Goal: Transaction & Acquisition: Purchase product/service

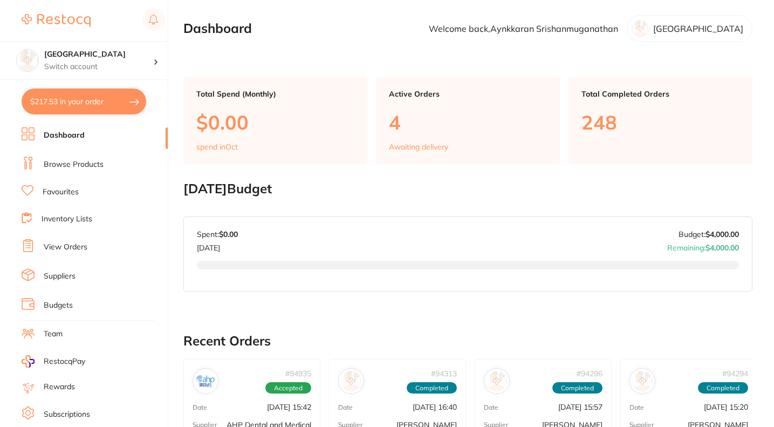
click at [67, 162] on link "Browse Products" at bounding box center [74, 164] width 60 height 11
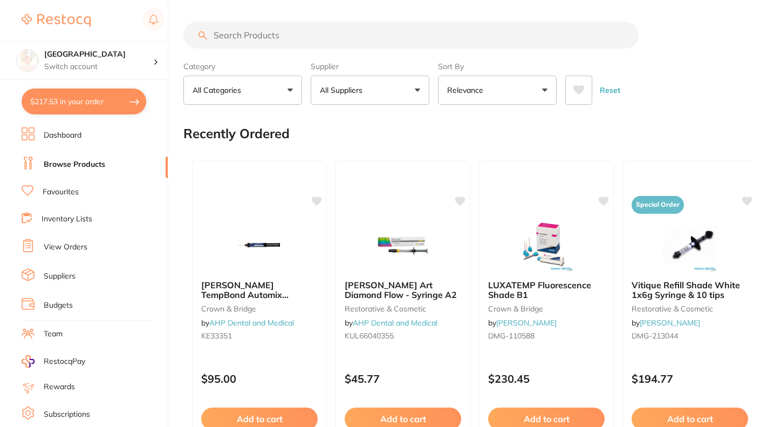
click at [274, 38] on input "search" at bounding box center [410, 35] width 455 height 27
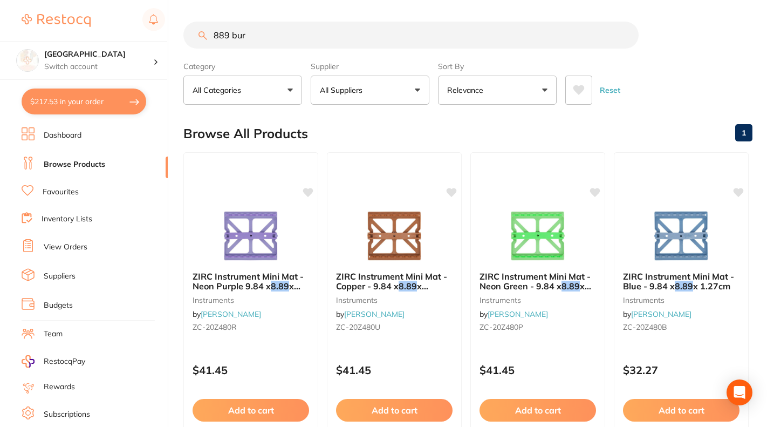
click at [251, 34] on input "889 bur" at bounding box center [410, 35] width 455 height 27
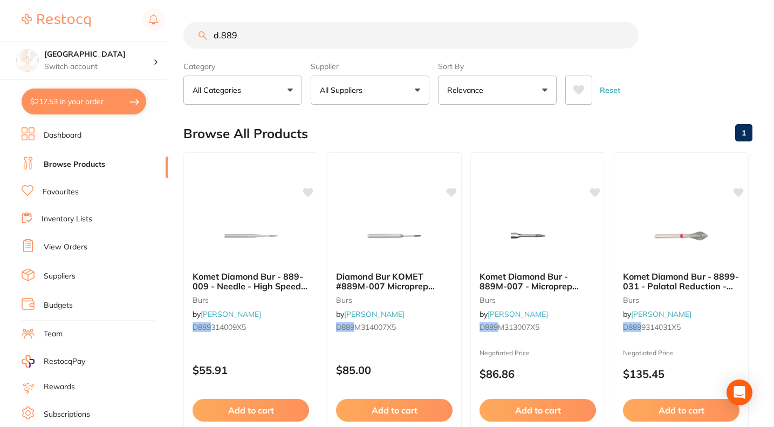
scroll to position [19, 0]
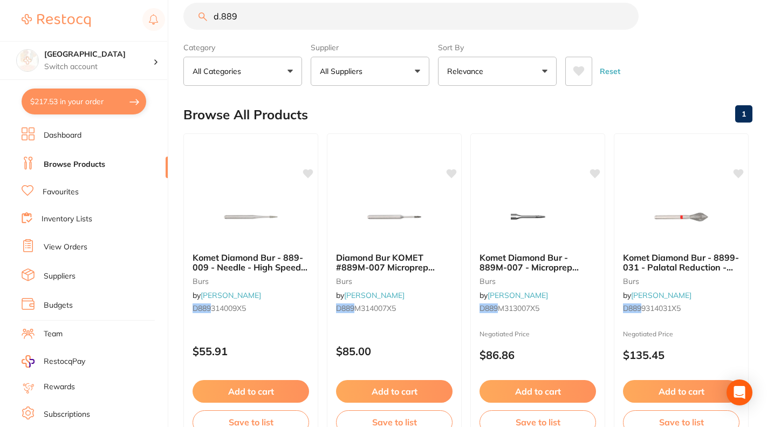
click at [385, 79] on button "All Suppliers" at bounding box center [370, 71] width 119 height 29
click at [474, 121] on div "Browse All Products 1" at bounding box center [467, 115] width 569 height 36
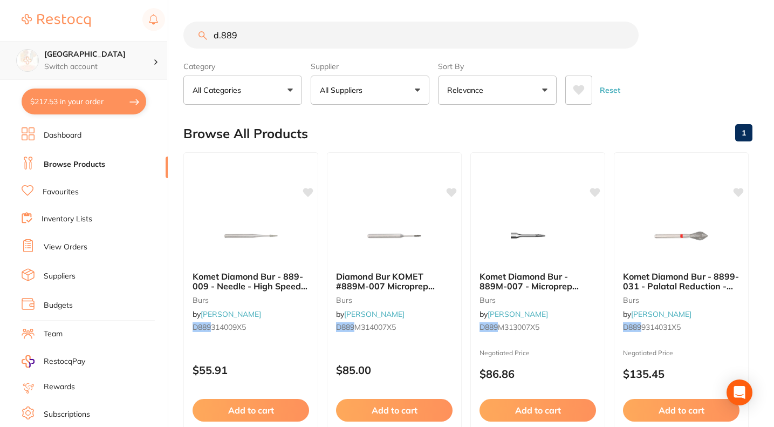
scroll to position [0, 0]
drag, startPoint x: 264, startPoint y: 40, endPoint x: 162, endPoint y: 42, distance: 101.4
click at [162, 42] on div "$217.53 Lakes Boulevard Dental Switch [STREET_ADDRESS] Dental $217.53 in your o…" at bounding box center [387, 213] width 774 height 427
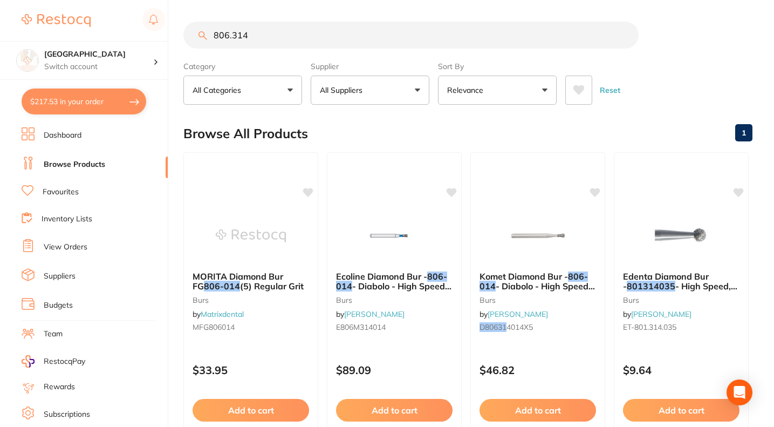
click at [386, 100] on button "All Suppliers" at bounding box center [370, 90] width 119 height 29
click at [478, 121] on div "Browse All Products 1" at bounding box center [467, 133] width 569 height 36
click at [271, 42] on input "806.314" at bounding box center [410, 35] width 455 height 27
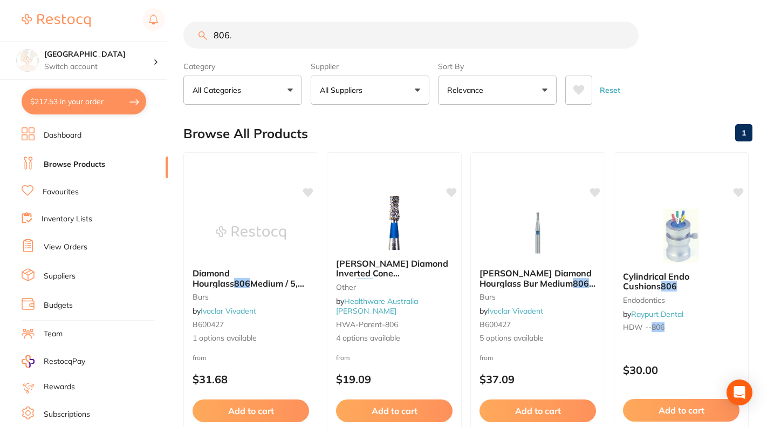
click at [241, 37] on input "806." at bounding box center [410, 35] width 455 height 27
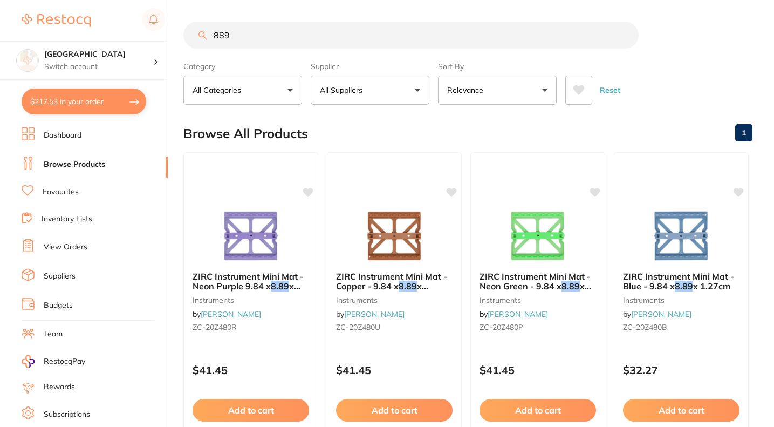
type input "889"
click at [396, 94] on button "All Suppliers" at bounding box center [370, 90] width 119 height 29
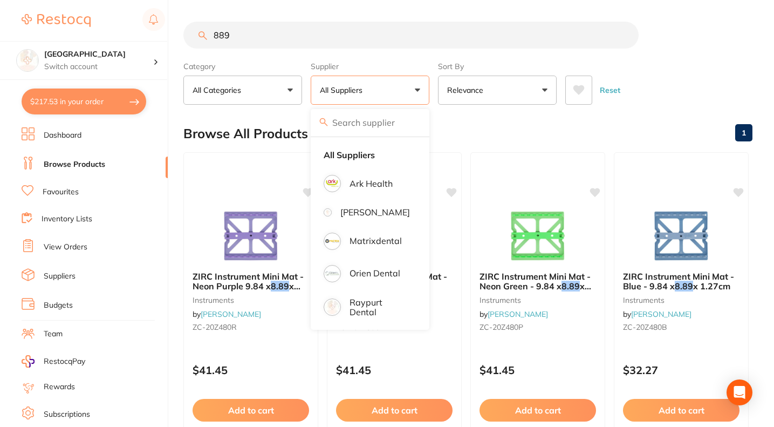
click at [52, 274] on link "Suppliers" at bounding box center [60, 276] width 32 height 11
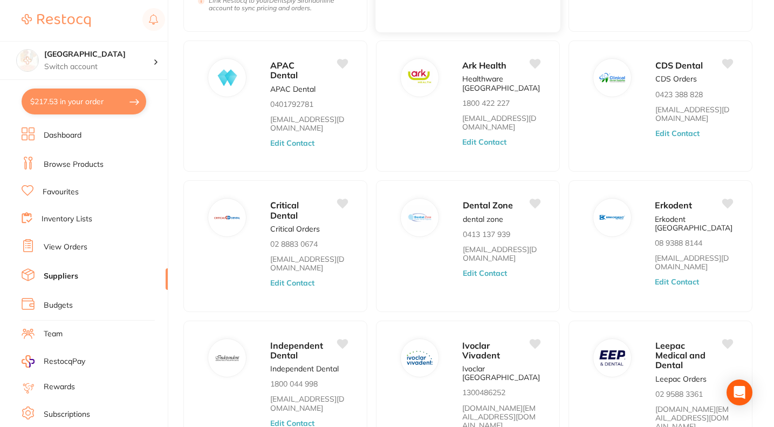
scroll to position [376, 0]
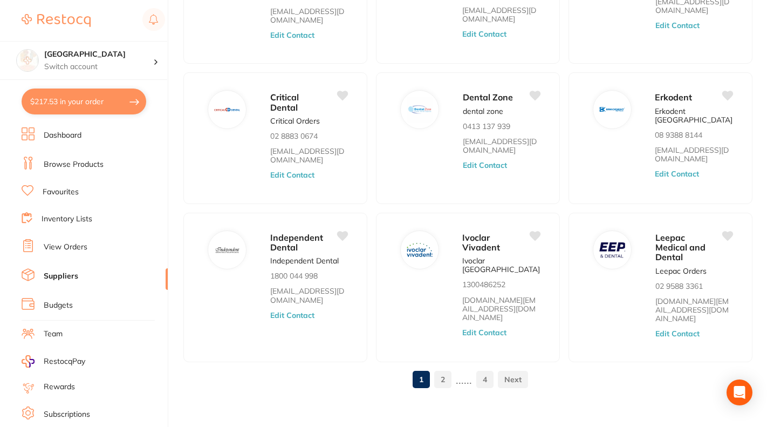
click at [481, 373] on link "4" at bounding box center [484, 379] width 17 height 22
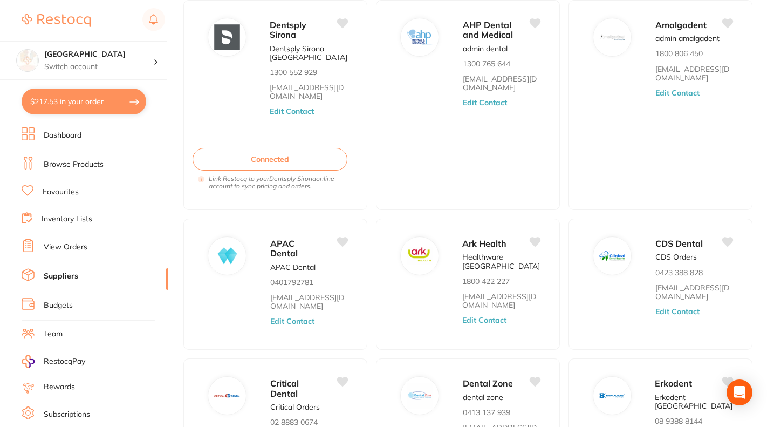
scroll to position [10, 0]
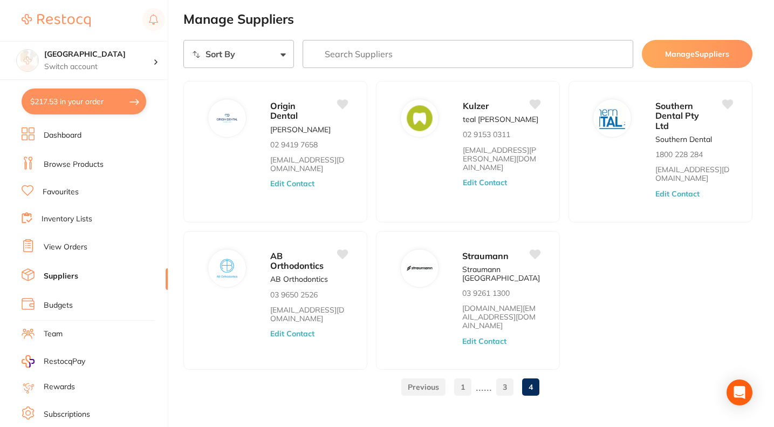
click at [508, 376] on link "3" at bounding box center [504, 387] width 17 height 22
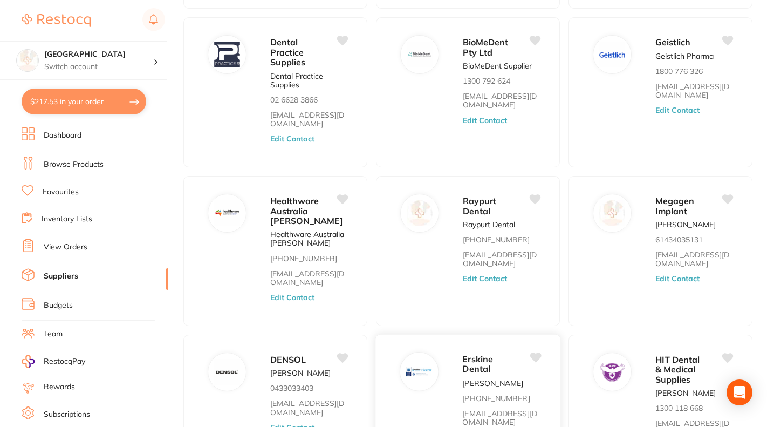
scroll to position [345, 0]
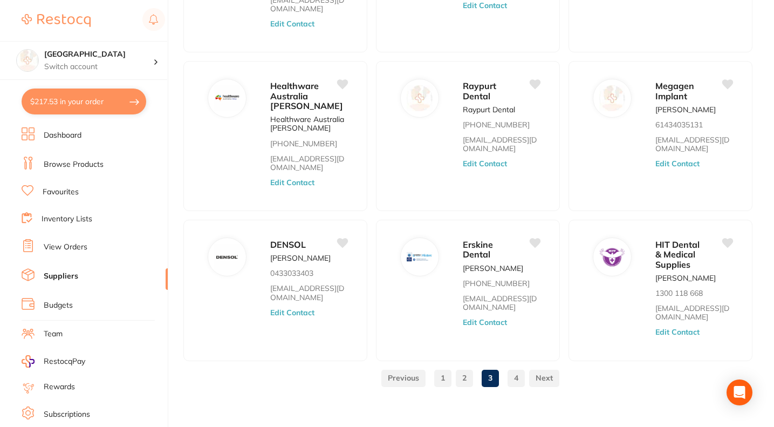
click at [469, 374] on link "2" at bounding box center [464, 378] width 17 height 22
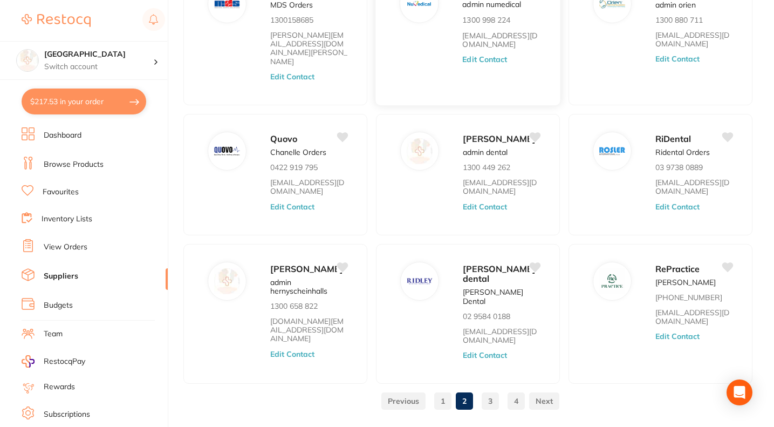
scroll to position [283, 0]
click at [447, 297] on div "[PERSON_NAME] dental [PERSON_NAME] Dental 02 9584 0188 [EMAIL_ADDRESS][DOMAIN_N…" at bounding box center [468, 312] width 186 height 141
click at [472, 262] on span "[PERSON_NAME] dental" at bounding box center [498, 272] width 73 height 21
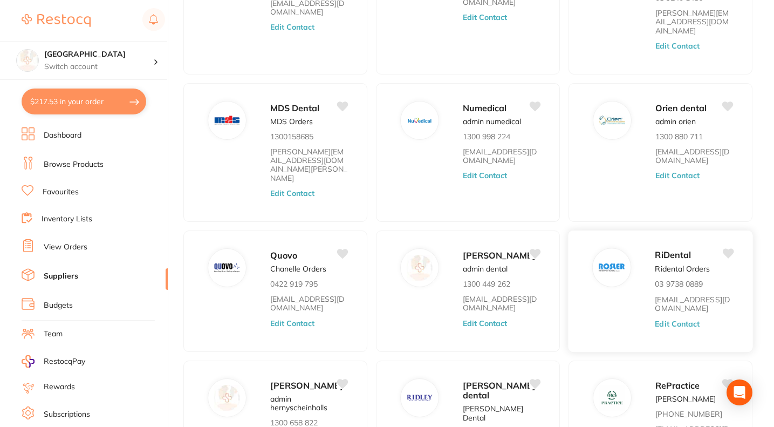
scroll to position [0, 0]
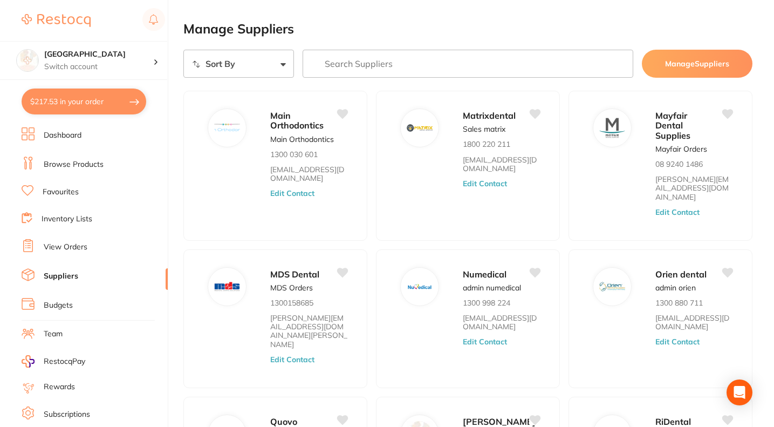
click at [67, 166] on link "Browse Products" at bounding box center [74, 164] width 60 height 11
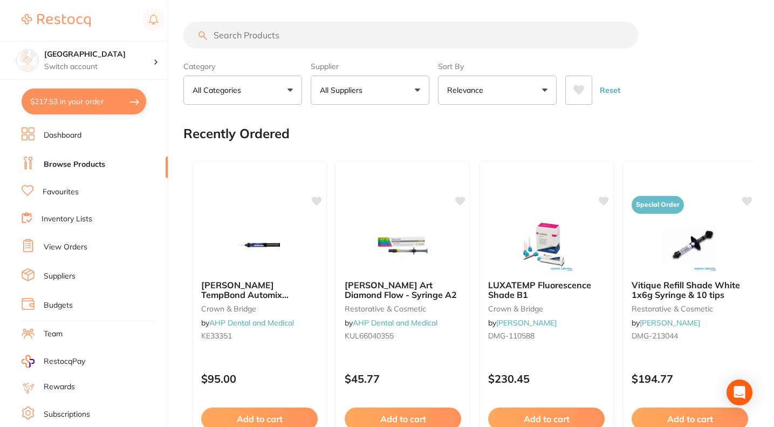
click at [313, 33] on input "search" at bounding box center [410, 35] width 455 height 27
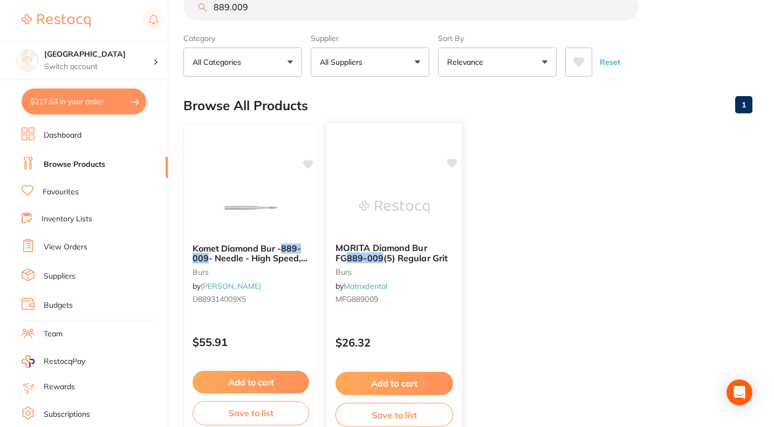
scroll to position [44, 0]
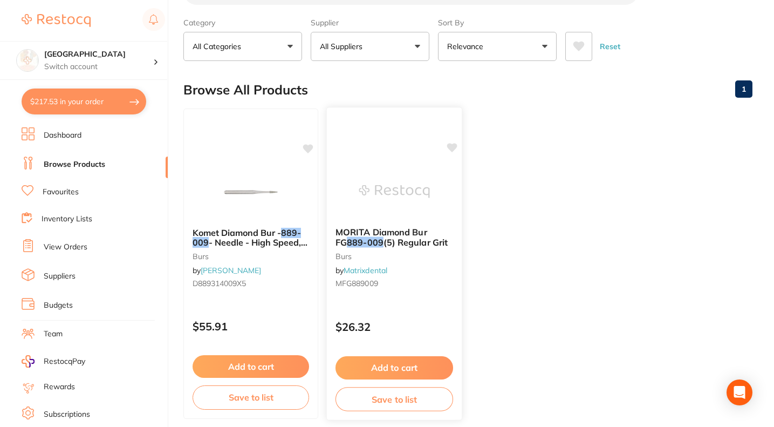
click at [419, 235] on span "MORITA Diamond Bur FG" at bounding box center [381, 237] width 92 height 21
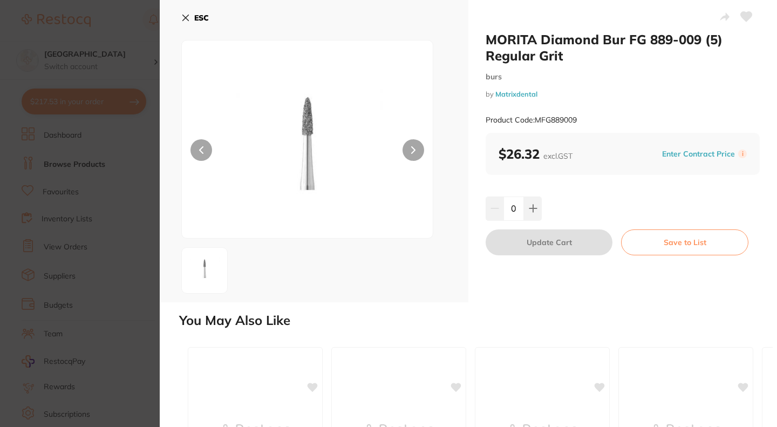
click at [200, 24] on button "ESC" at bounding box center [195, 18] width 28 height 18
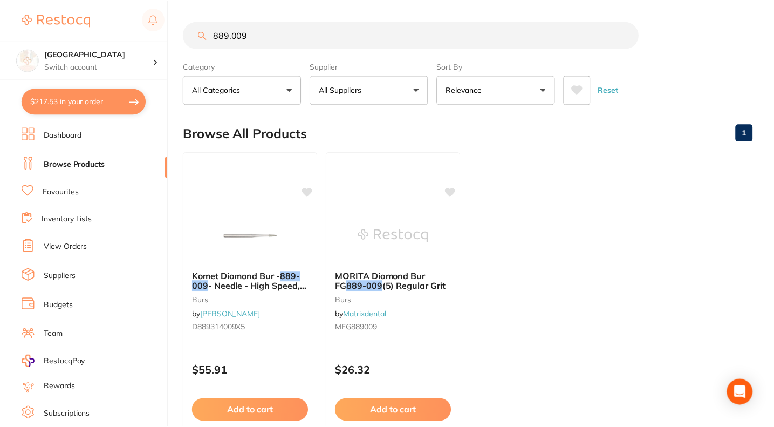
scroll to position [44, 0]
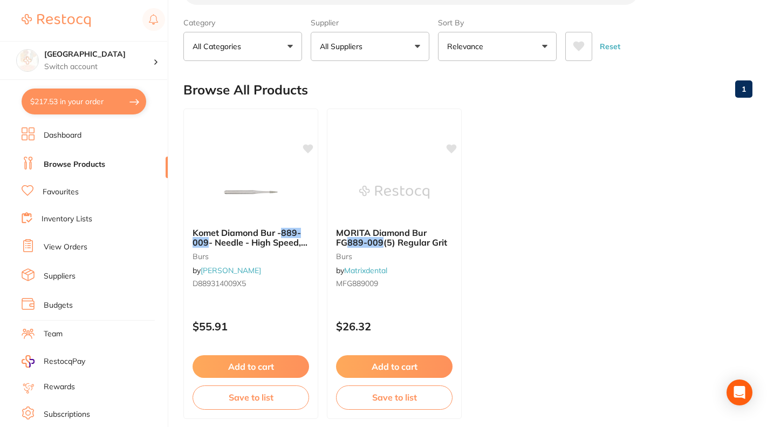
click at [504, 311] on ul "Komet Diamond Bur - 889-009 - Needle - High Speed, Friction Grip (FG), 5-Pack b…" at bounding box center [467, 263] width 569 height 310
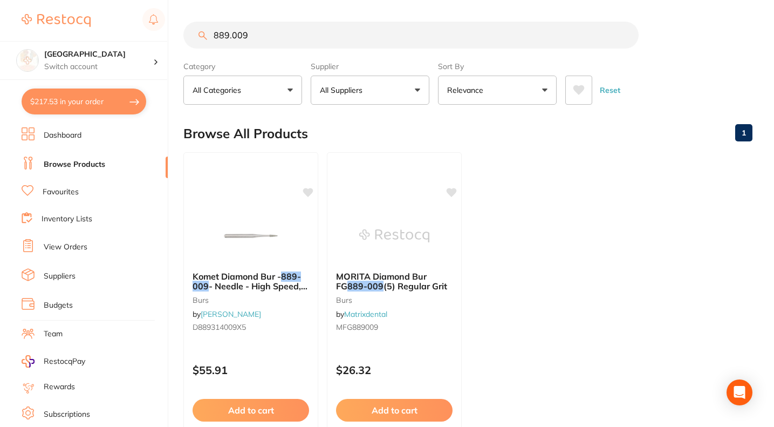
click at [266, 35] on input "889.009" at bounding box center [410, 35] width 455 height 27
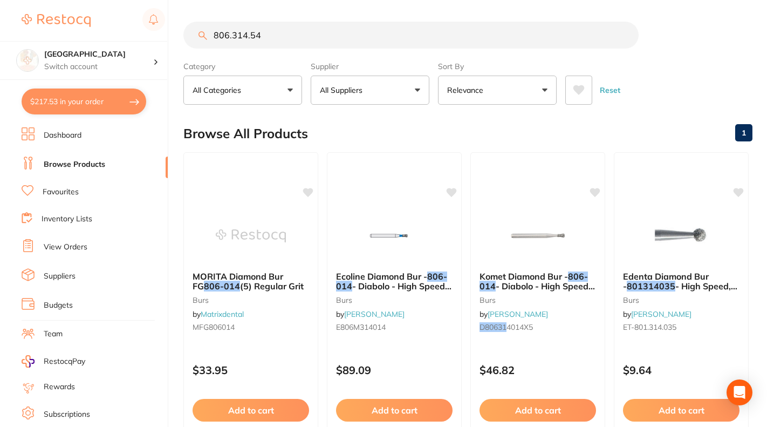
type input "806.314.540"
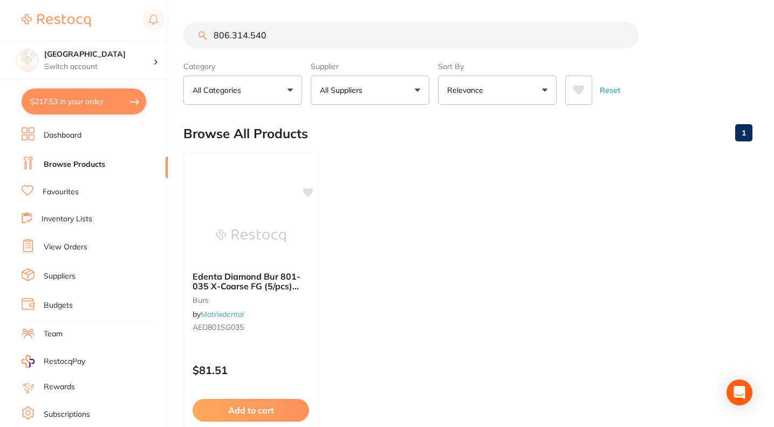
drag, startPoint x: 271, startPoint y: 37, endPoint x: 79, endPoint y: 13, distance: 193.4
click at [79, 13] on div "$217.53 Lakes Boulevard Dental Switch [STREET_ADDRESS] Dental $217.53 in your o…" at bounding box center [387, 213] width 774 height 427
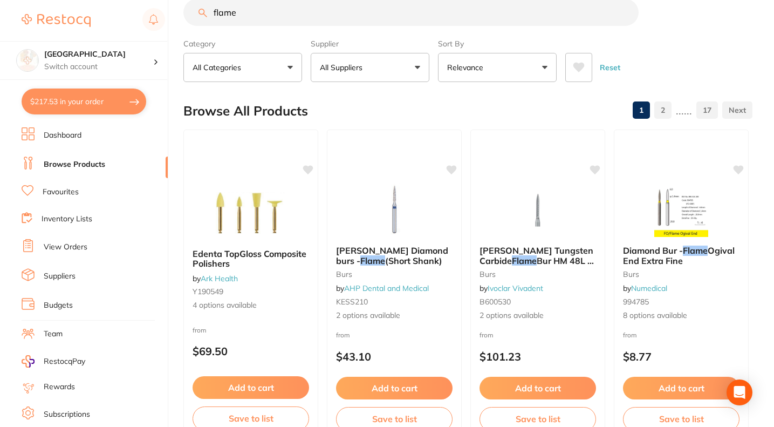
scroll to position [22, 0]
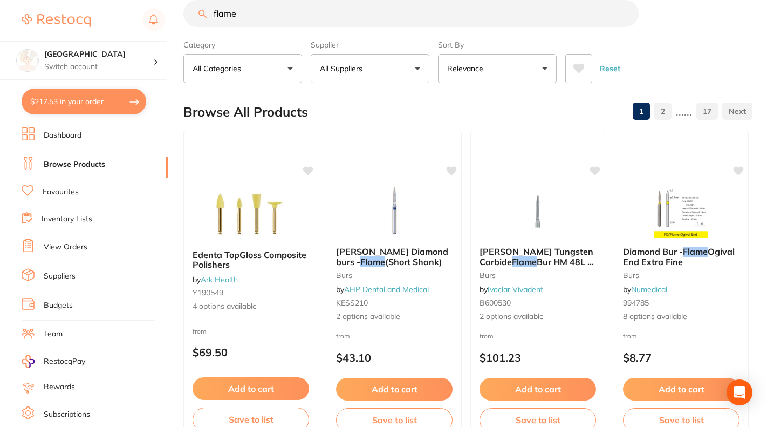
click at [400, 76] on button "All Suppliers" at bounding box center [370, 68] width 119 height 29
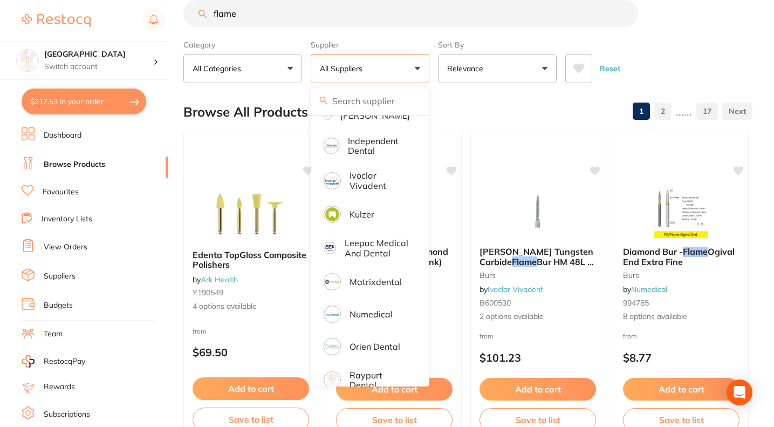
scroll to position [416, 0]
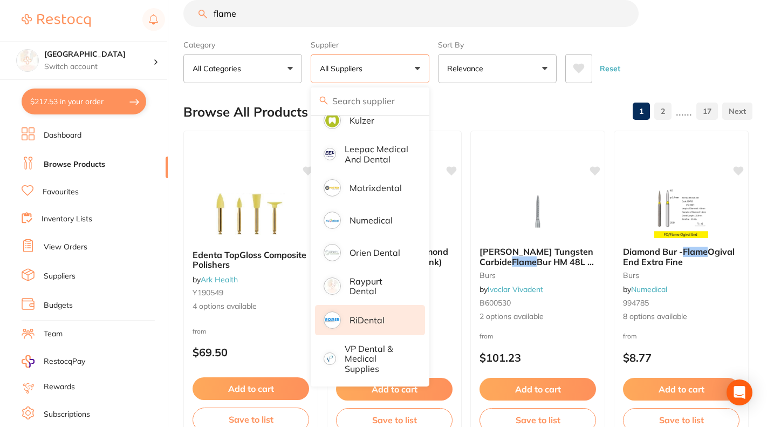
click at [369, 319] on p "RiDental" at bounding box center [366, 320] width 35 height 10
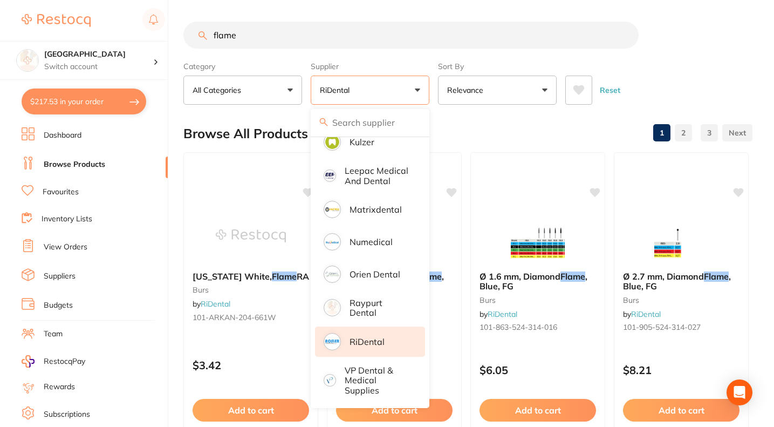
click at [673, 60] on div "Category All Categories All Categories burs Clear Category false All Categories…" at bounding box center [467, 80] width 569 height 47
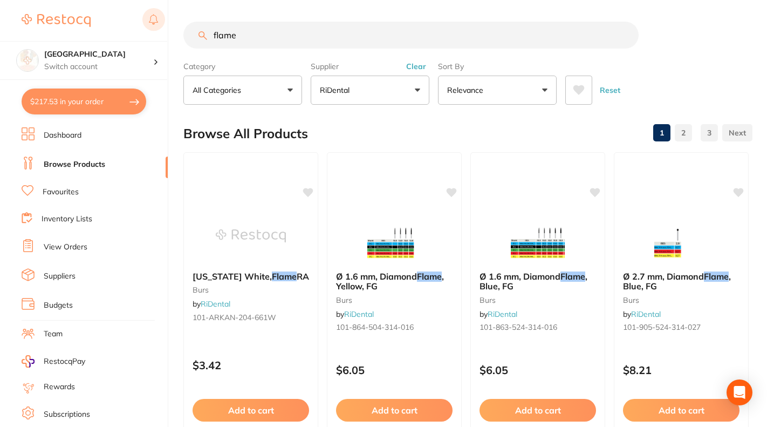
drag, startPoint x: 255, startPoint y: 40, endPoint x: 154, endPoint y: 28, distance: 101.5
click at [154, 28] on div "$217.53 Lakes Boulevard Dental Switch account Lakes Boulevard Dental $217.53 in…" at bounding box center [387, 213] width 774 height 427
type input "V"
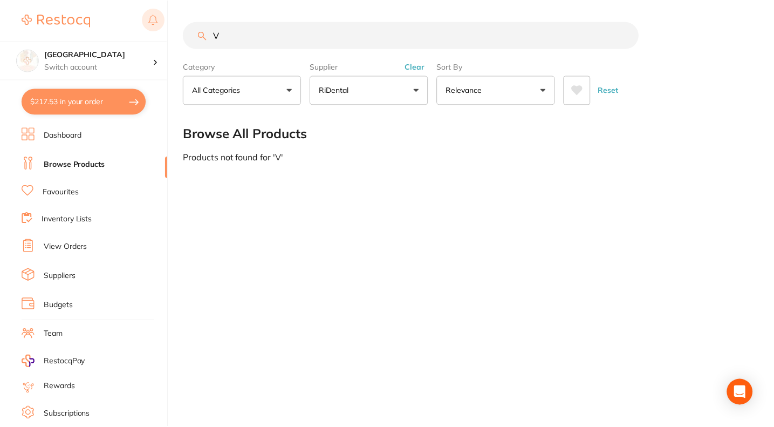
scroll to position [528, 0]
paste input "101-889"
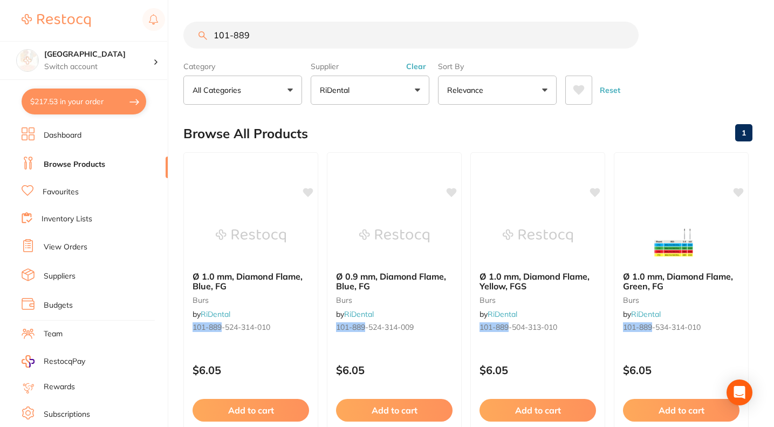
type input "101-889"
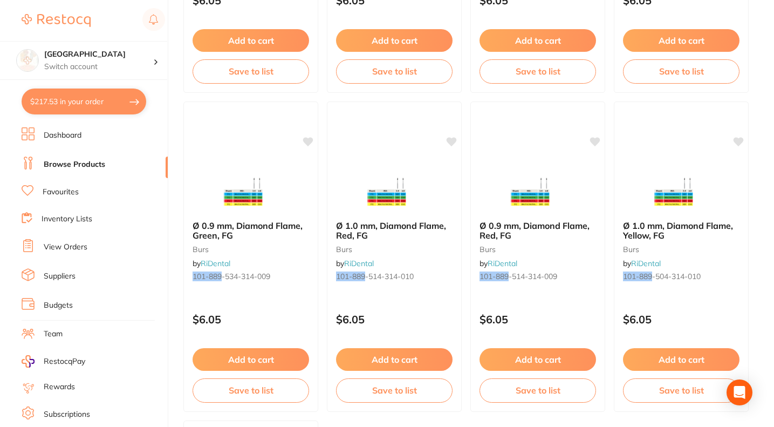
scroll to position [370, 0]
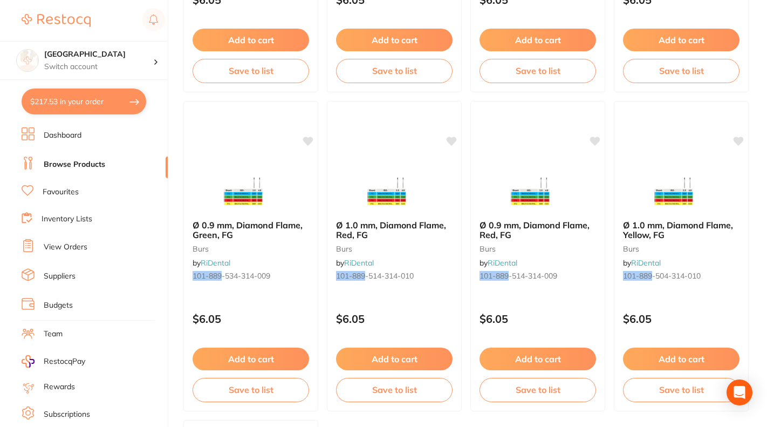
click at [0, 239] on section "Lakes Boulevard Dental Switch account Lakes Boulevard Dental $217.53 in your or…" at bounding box center [84, 213] width 168 height 427
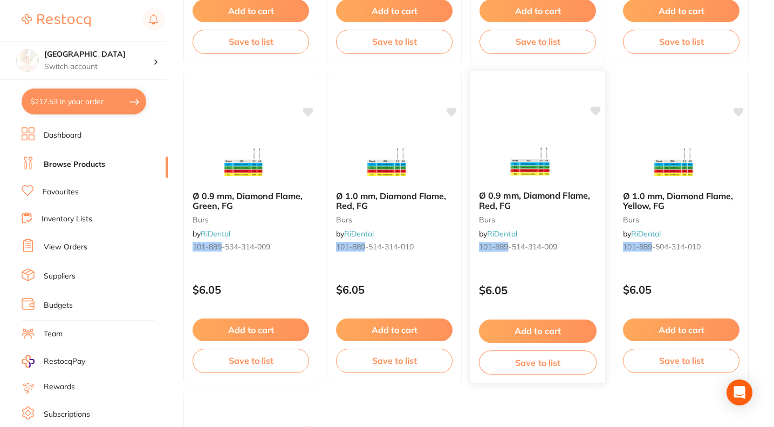
scroll to position [402, 0]
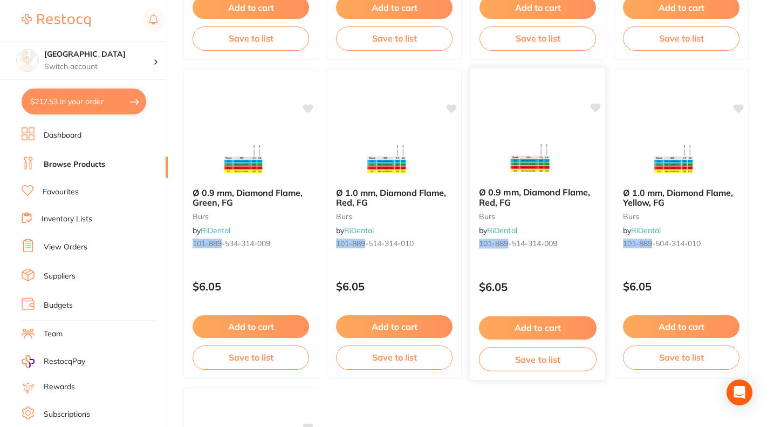
click at [540, 329] on button "Add to cart" at bounding box center [538, 327] width 118 height 23
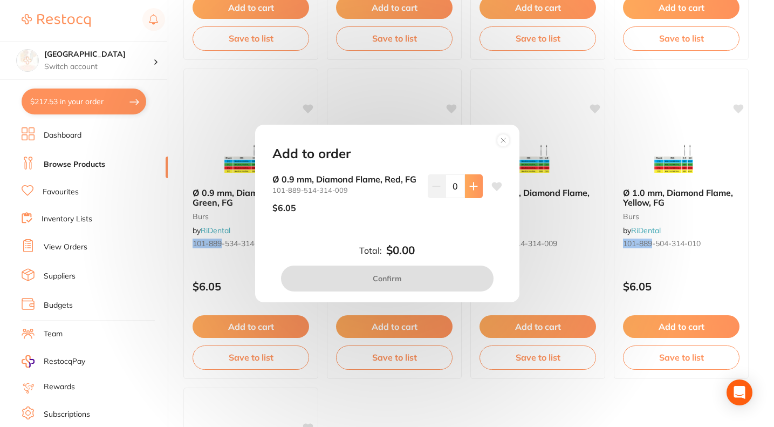
click at [468, 192] on button at bounding box center [474, 186] width 18 height 24
type input "1"
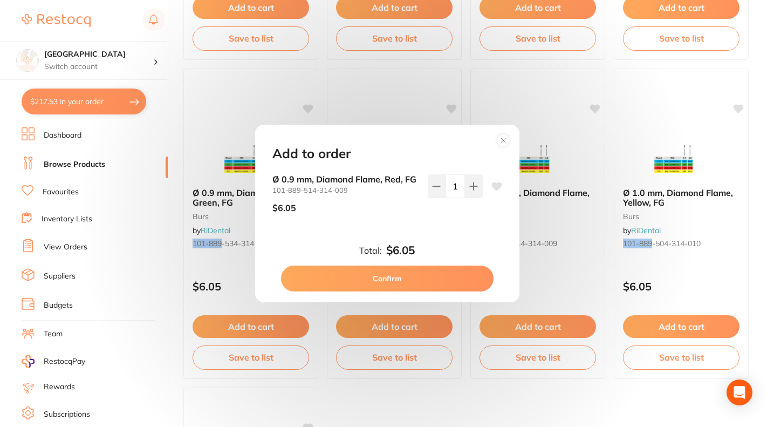
click at [427, 287] on button "Confirm" at bounding box center [387, 278] width 212 height 26
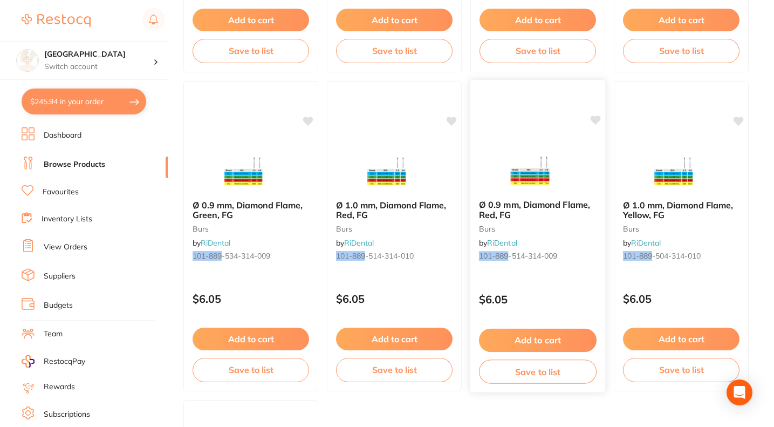
scroll to position [0, 0]
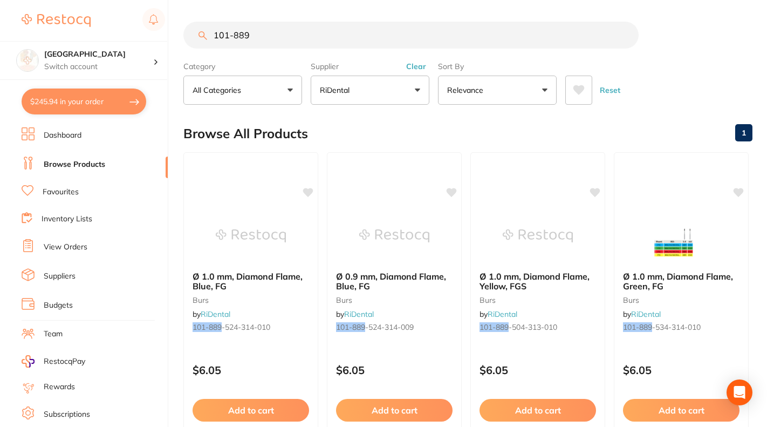
drag, startPoint x: 279, startPoint y: 42, endPoint x: 90, endPoint y: 3, distance: 193.2
click at [90, 3] on div "$245.94 Lakes Boulevard Dental Switch account Lakes Boulevard Dental $245.94 in…" at bounding box center [387, 213] width 774 height 427
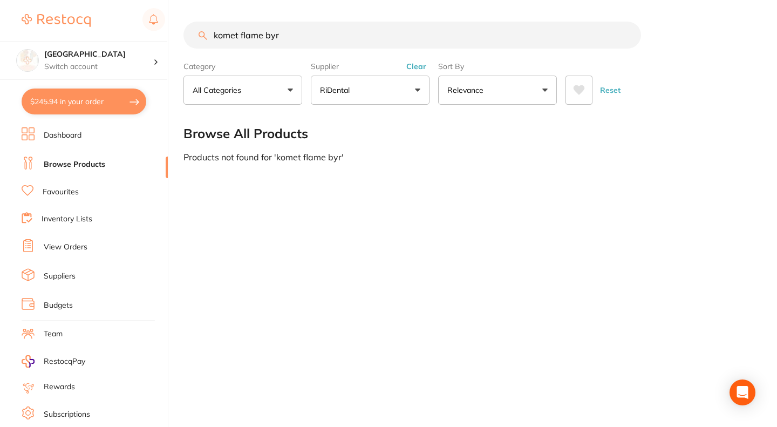
click at [292, 37] on input "komet flame byr" at bounding box center [411, 35] width 457 height 27
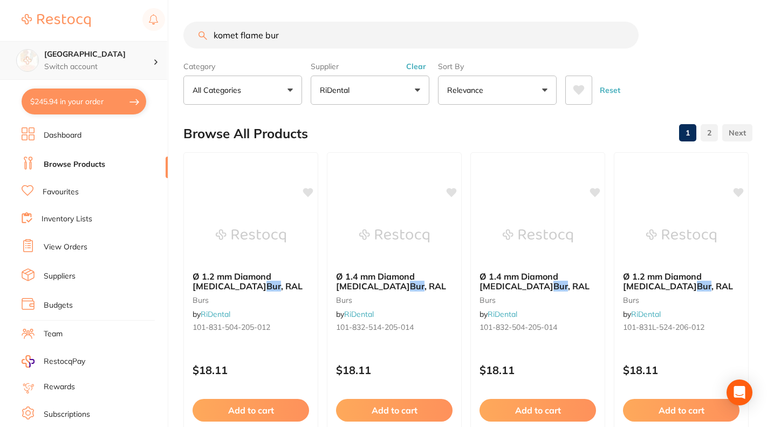
drag, startPoint x: 292, startPoint y: 40, endPoint x: 88, endPoint y: 42, distance: 203.9
click at [88, 42] on div "$245.94 Lakes Boulevard Dental Switch account Lakes Boulevard Dental $245.94 in…" at bounding box center [387, 213] width 774 height 427
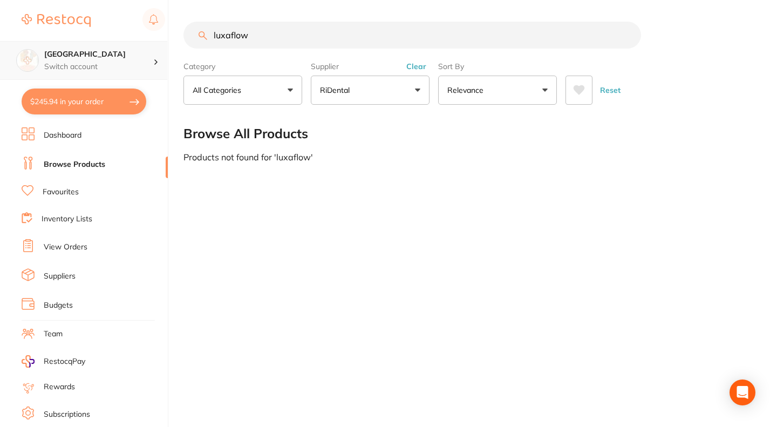
drag, startPoint x: 242, startPoint y: 35, endPoint x: 87, endPoint y: 51, distance: 155.7
click at [87, 51] on div "$245.94 Lakes Boulevard Dental Switch [STREET_ADDRESS] Dental $245.94 in your o…" at bounding box center [388, 213] width 777 height 427
click at [376, 93] on button "RiDental" at bounding box center [370, 90] width 119 height 29
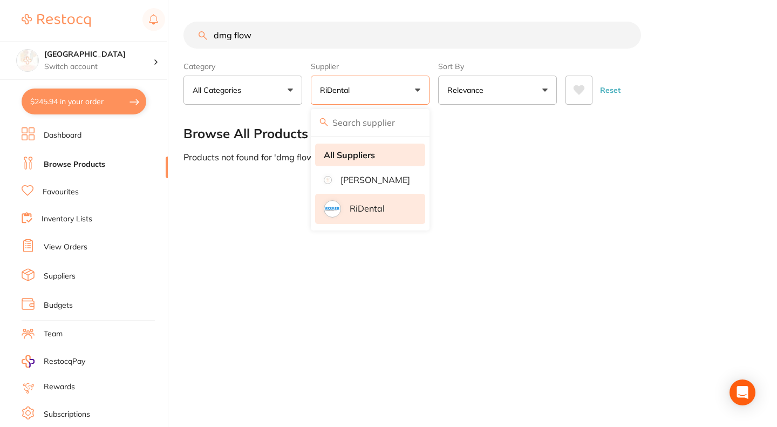
click at [358, 152] on strong "All Suppliers" at bounding box center [349, 155] width 51 height 10
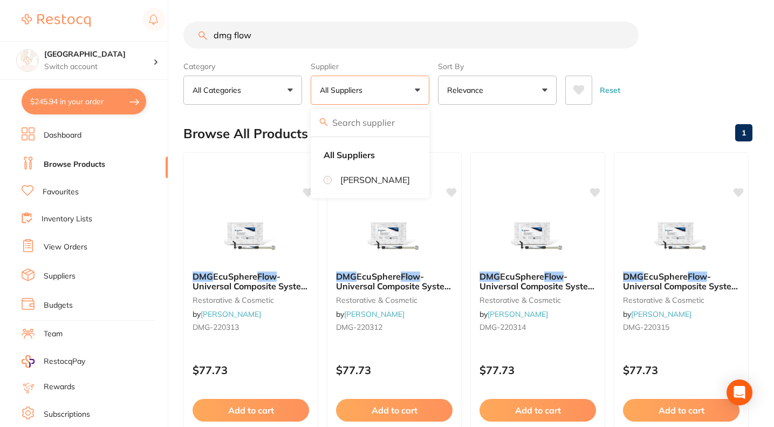
click at [233, 34] on input "dmg flow" at bounding box center [410, 35] width 455 height 27
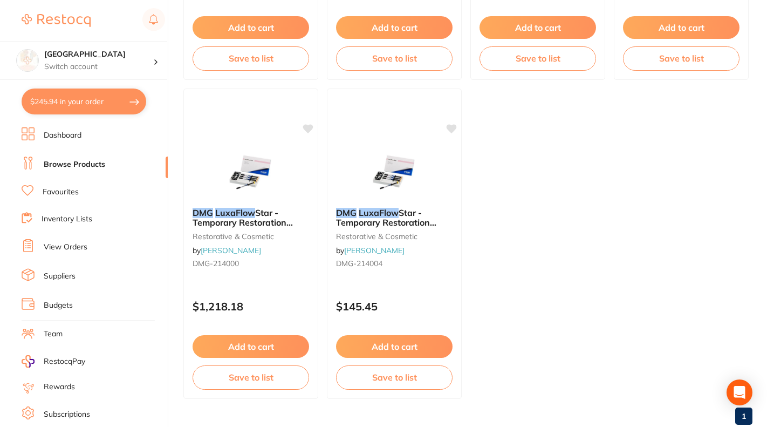
scroll to position [384, 0]
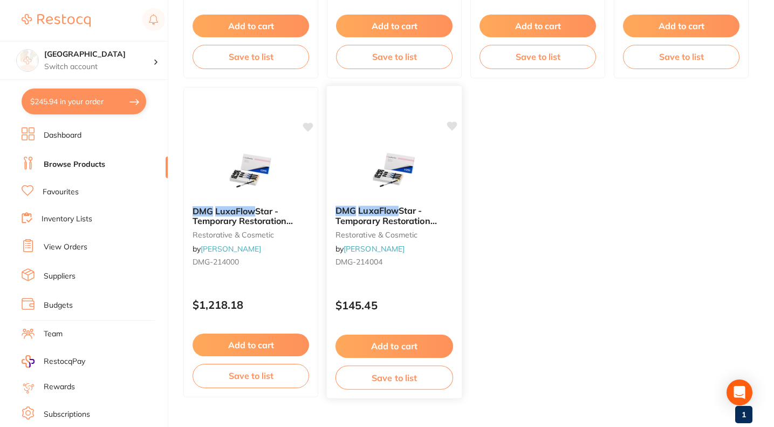
click at [402, 216] on span "Star - Temporary Restoration Repair - Shade A35 - 1.5g Syringe, 2-Pack and 10 T…" at bounding box center [393, 225] width 117 height 41
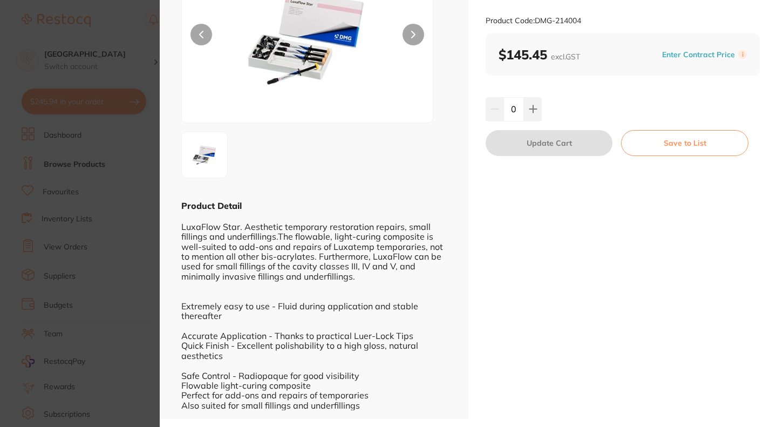
click at [98, 260] on section "DMG LuxaFlow Star - Temporary Restoration Repair - Shade A35 - 1.5g Syringe, 2-…" at bounding box center [388, 213] width 777 height 427
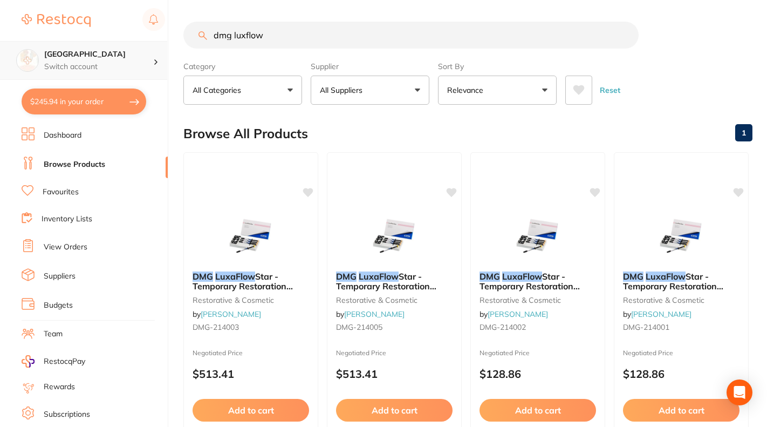
drag, startPoint x: 284, startPoint y: 34, endPoint x: 126, endPoint y: 57, distance: 160.2
click at [126, 57] on div "$245.94 Lakes Boulevard Dental Switch account Lakes Boulevard Dental $245.94 in…" at bounding box center [387, 213] width 774 height 427
type input "luxaflow"
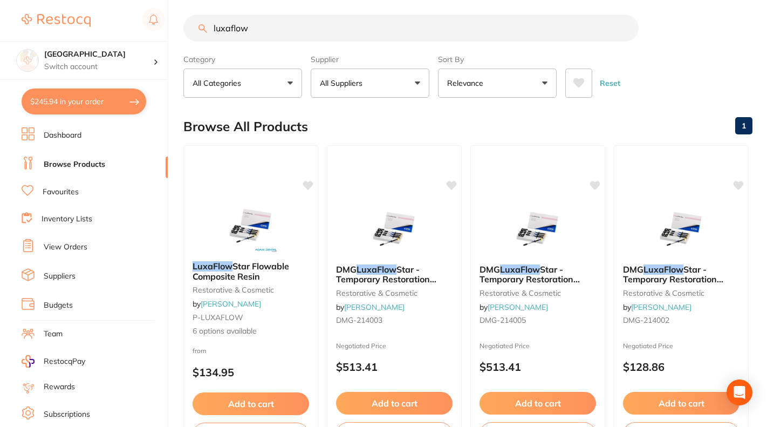
click at [500, 89] on button "Relevance" at bounding box center [497, 82] width 119 height 29
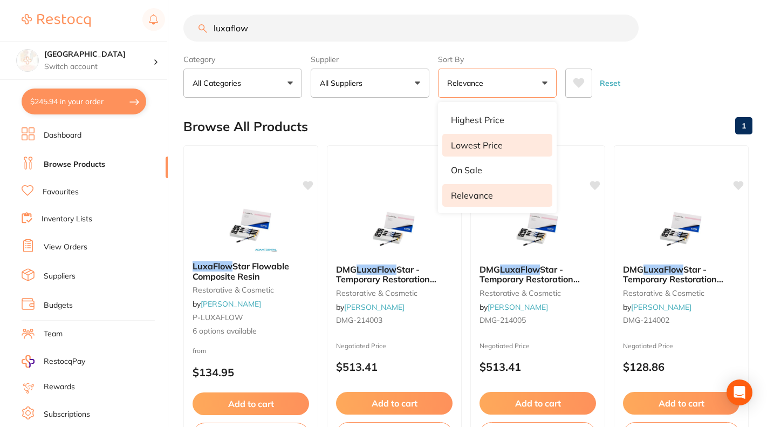
click at [497, 141] on p "Lowest Price" at bounding box center [477, 145] width 52 height 10
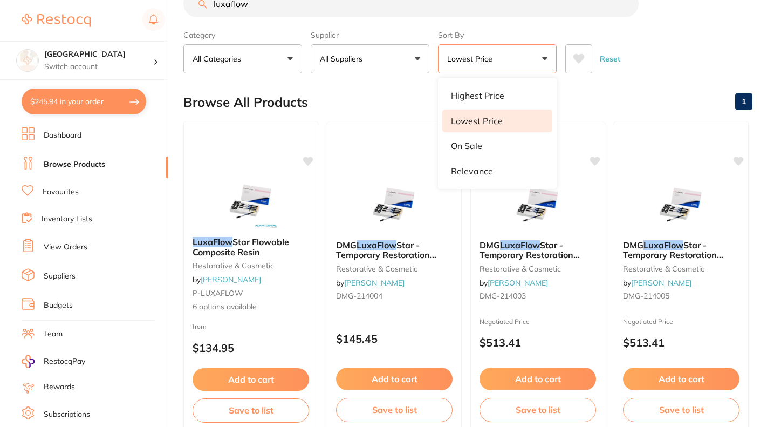
scroll to position [36, 0]
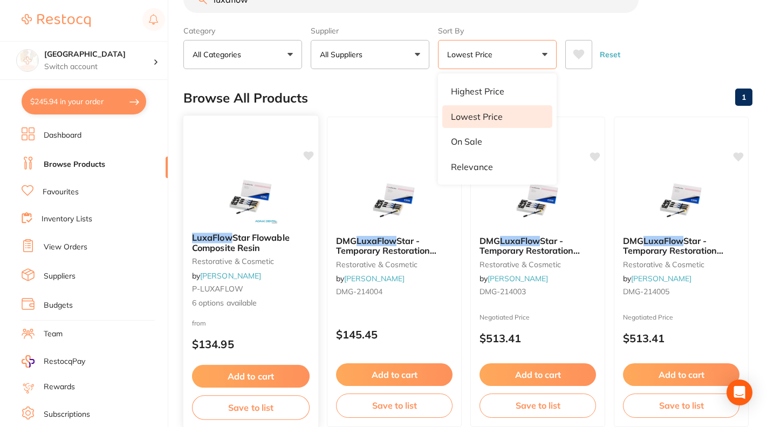
click at [214, 257] on small "restorative & cosmetic" at bounding box center [251, 261] width 118 height 9
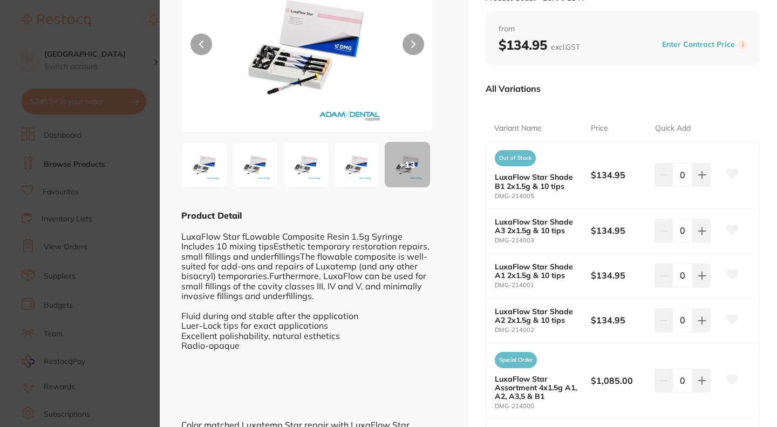
scroll to position [105, 0]
click at [403, 161] on div "+ 13" at bounding box center [407, 164] width 45 height 45
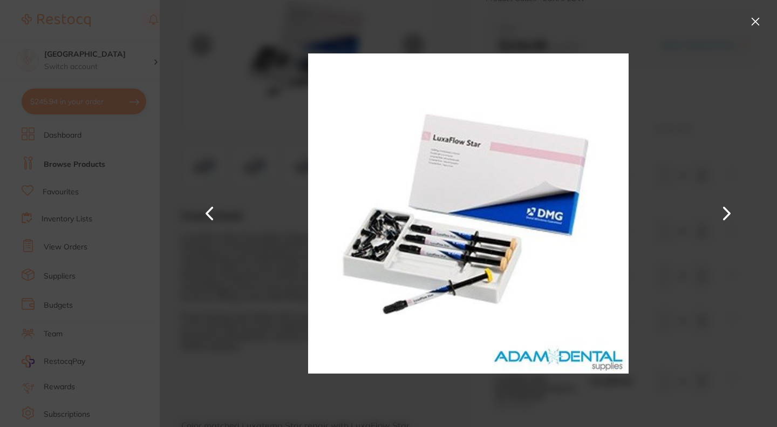
click at [283, 237] on div at bounding box center [468, 213] width 617 height 427
click at [757, 19] on button at bounding box center [754, 21] width 17 height 17
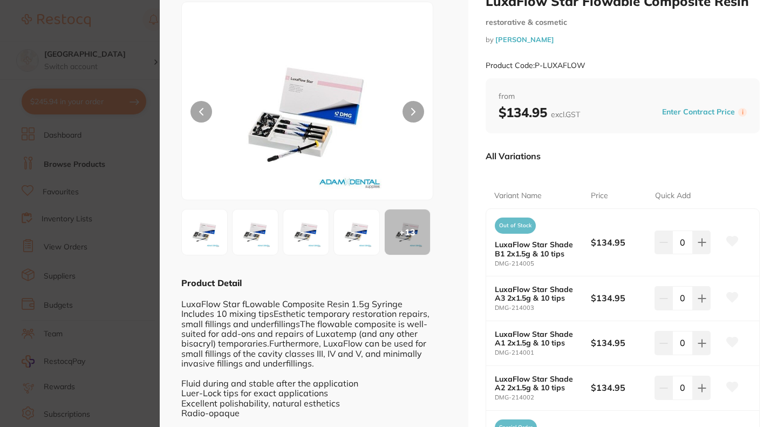
scroll to position [39, 0]
click at [699, 245] on icon at bounding box center [701, 241] width 9 height 9
type input "1"
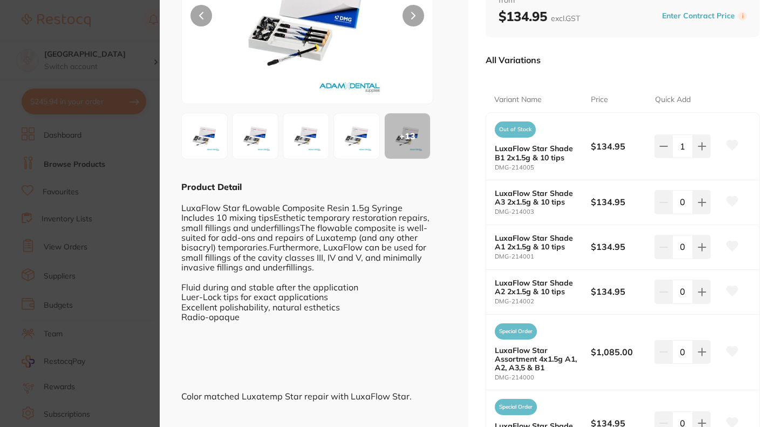
scroll to position [124, 0]
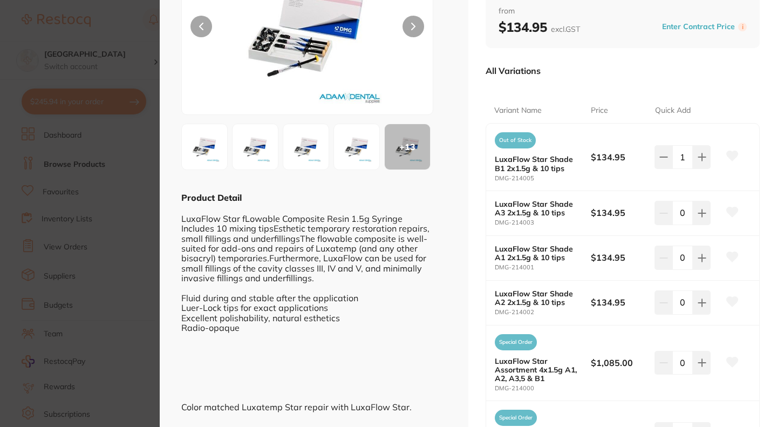
click at [121, 300] on section "LuxaFlow Star Flowable Composite Resin restorative & cosmetic by [PERSON_NAME] …" at bounding box center [388, 213] width 777 height 427
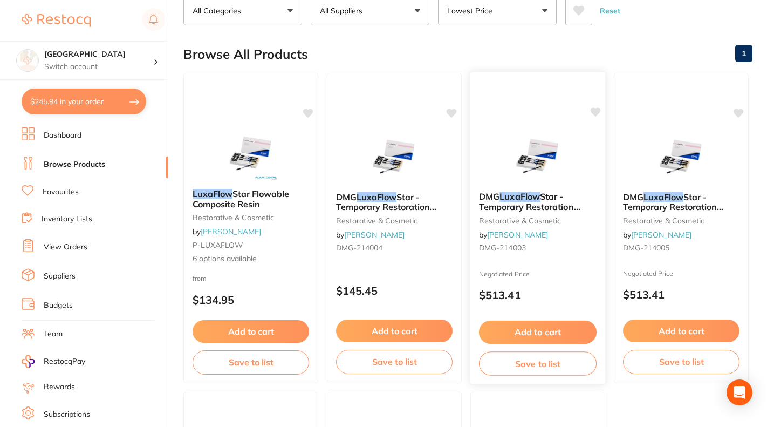
scroll to position [80, 0]
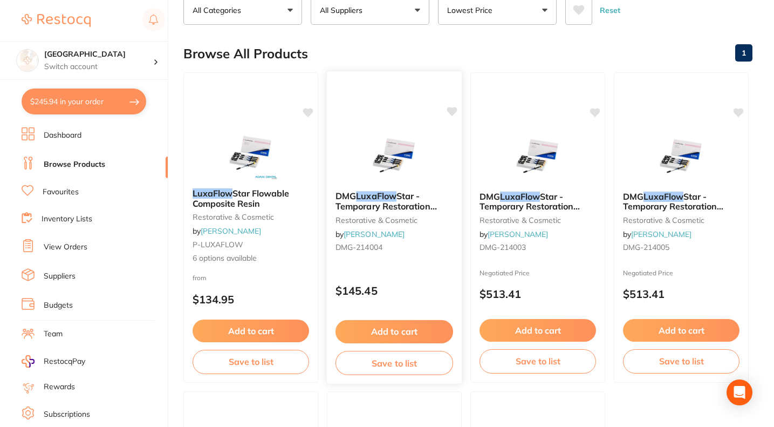
click at [406, 217] on small "restorative & cosmetic" at bounding box center [394, 219] width 118 height 9
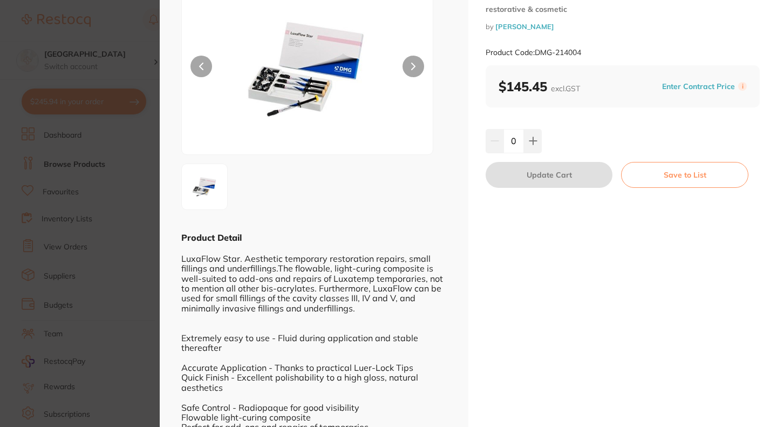
scroll to position [115, 0]
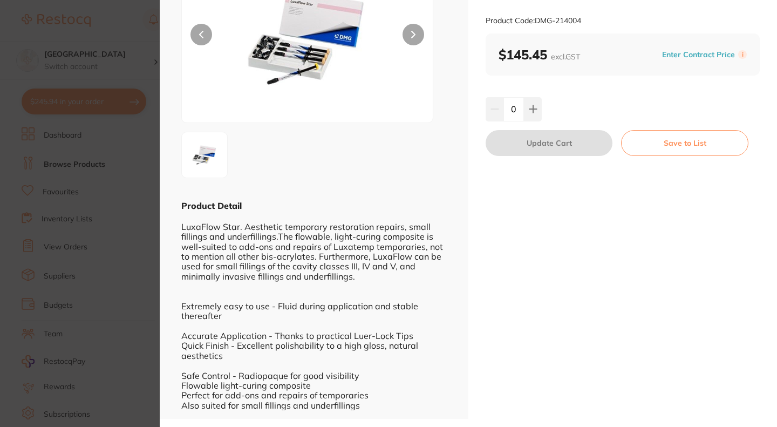
click at [135, 299] on section "DMG LuxaFlow Star - Temporary Restoration Repair - Shade A35 - 1.5g Syringe, 2-…" at bounding box center [388, 213] width 777 height 427
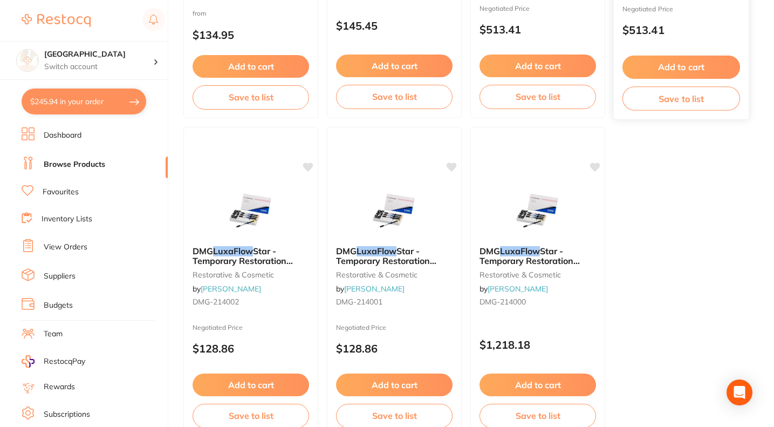
scroll to position [344, 0]
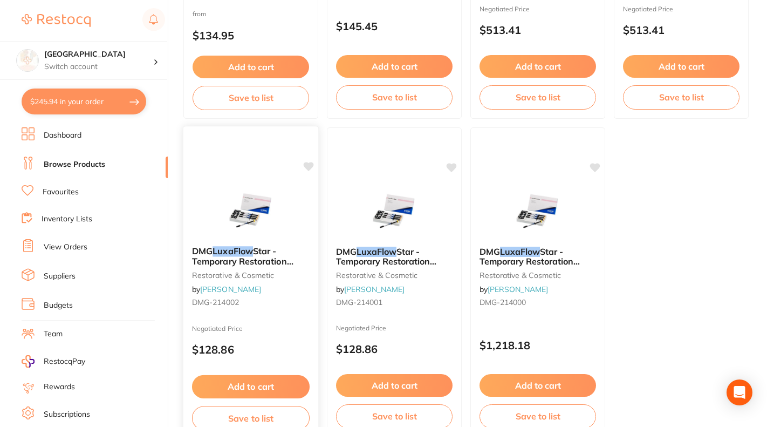
click at [218, 260] on span "Star - Temporary Restoration Repair - Shade A2 - 1.5g Syringe, 2-Pack and 10 Ti…" at bounding box center [250, 265] width 117 height 41
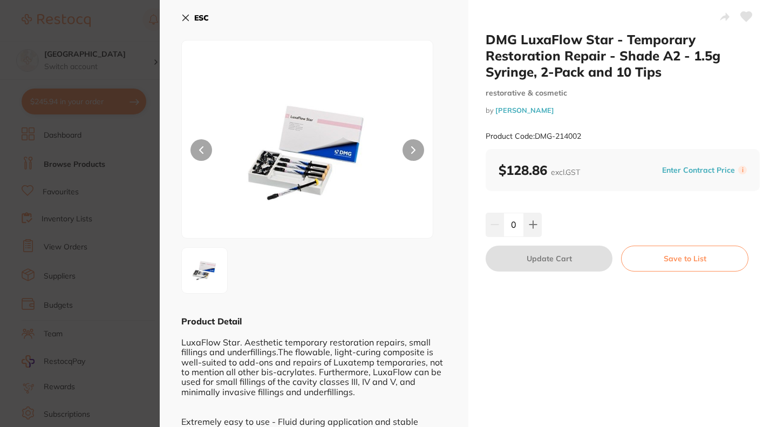
click at [93, 268] on section "DMG LuxaFlow Star - Temporary Restoration Repair - Shade A2 - 1.5g Syringe, 2-P…" at bounding box center [388, 213] width 777 height 427
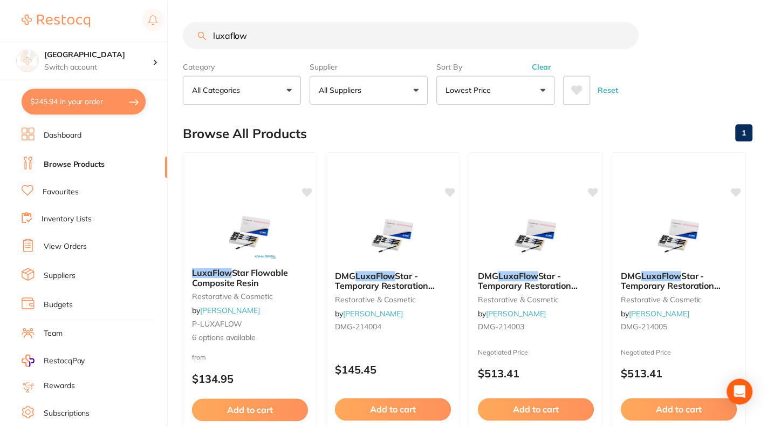
scroll to position [344, 0]
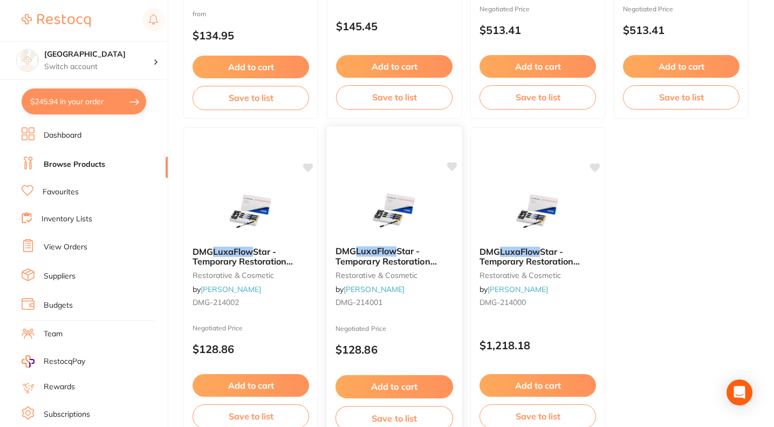
click at [382, 260] on span "Star - Temporary Restoration Repair - Shade A1 - 1.5g Syringe, 2-Pack and 10 Ti…" at bounding box center [393, 265] width 117 height 41
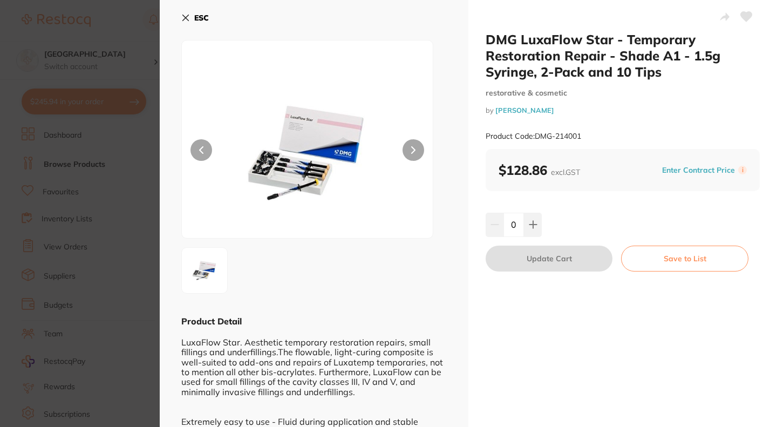
click at [111, 205] on section "DMG LuxaFlow Star - Temporary Restoration Repair - Shade A1 - 1.5g Syringe, 2-P…" at bounding box center [388, 213] width 777 height 427
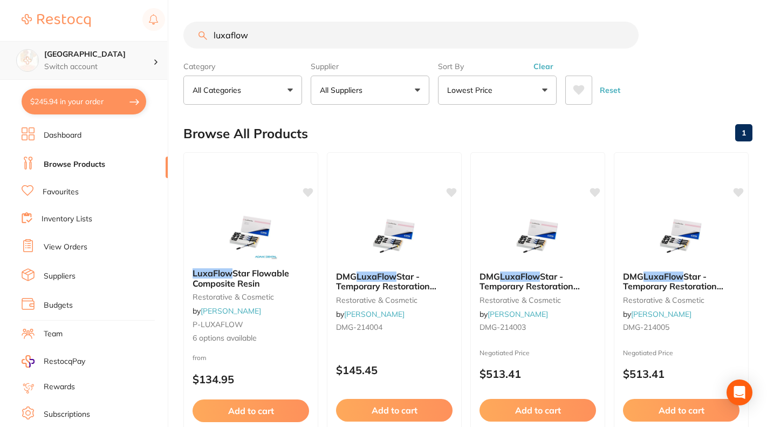
drag, startPoint x: 265, startPoint y: 33, endPoint x: 145, endPoint y: 43, distance: 121.2
click at [145, 43] on div "$245.94 Lakes Boulevard Dental Switch [STREET_ADDRESS] Dental $245.94 in your o…" at bounding box center [387, 213] width 774 height 427
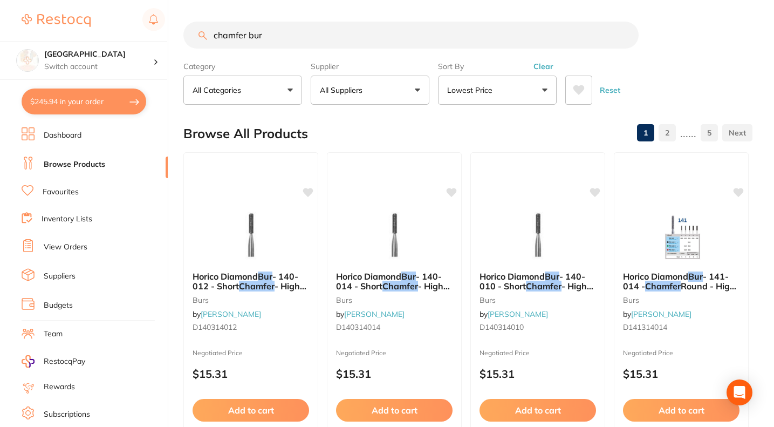
click at [378, 91] on button "All Suppliers" at bounding box center [370, 90] width 119 height 29
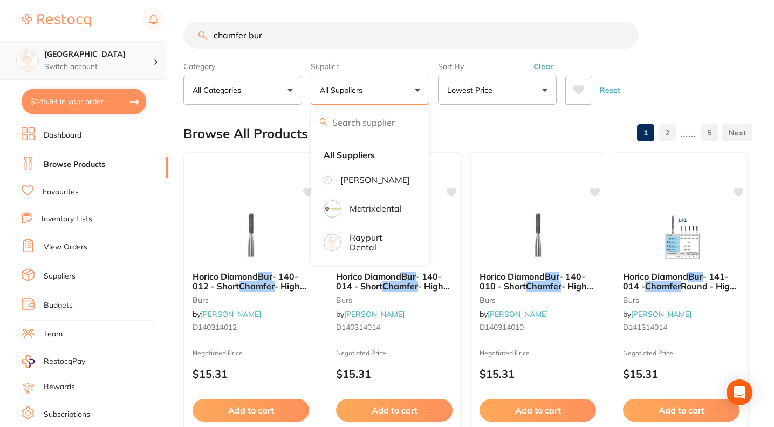
drag, startPoint x: 337, startPoint y: 43, endPoint x: 83, endPoint y: 43, distance: 254.0
click at [83, 43] on div "$245.94 Lakes Boulevard Dental Switch account Lakes Boulevard Dental $245.94 in…" at bounding box center [387, 213] width 774 height 427
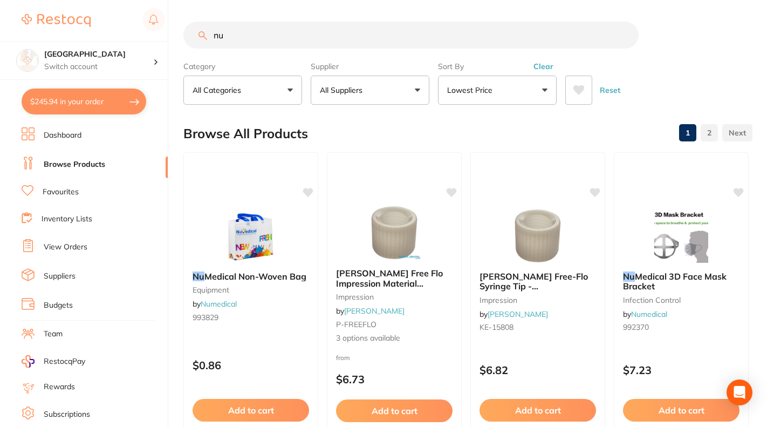
type input "nu"
drag, startPoint x: 255, startPoint y: 36, endPoint x: 142, endPoint y: 43, distance: 113.5
click at [142, 43] on div "$245.94 Lakes Boulevard Dental Switch account Lakes Boulevard Dental $245.94 in…" at bounding box center [387, 213] width 774 height 427
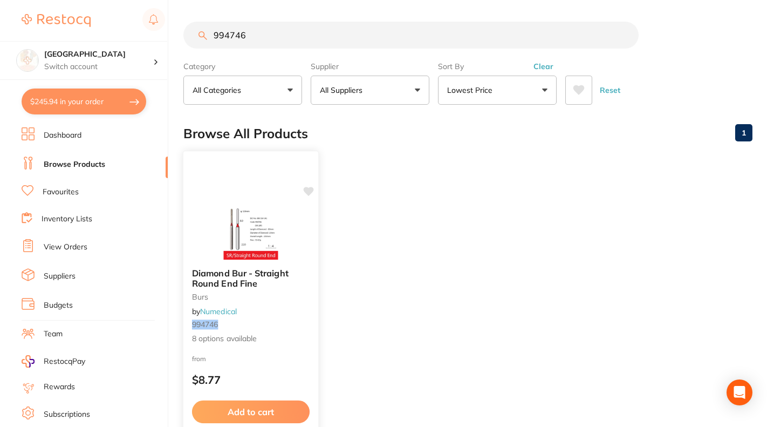
type input "994746"
click at [249, 271] on span "Diamond Bur - Straight Round End Fine" at bounding box center [240, 278] width 97 height 21
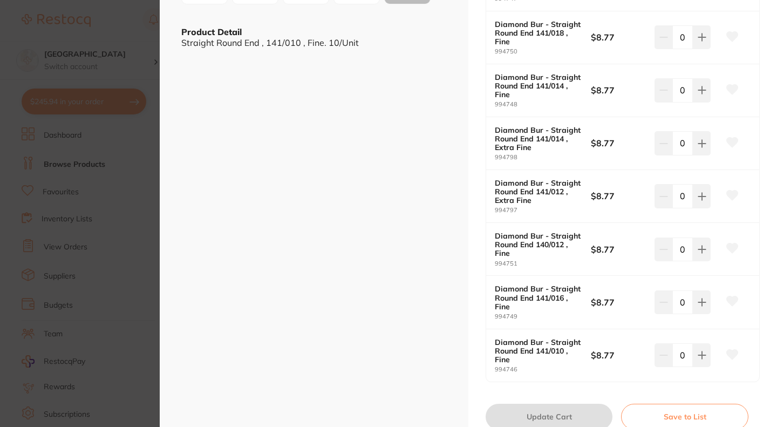
scroll to position [295, 0]
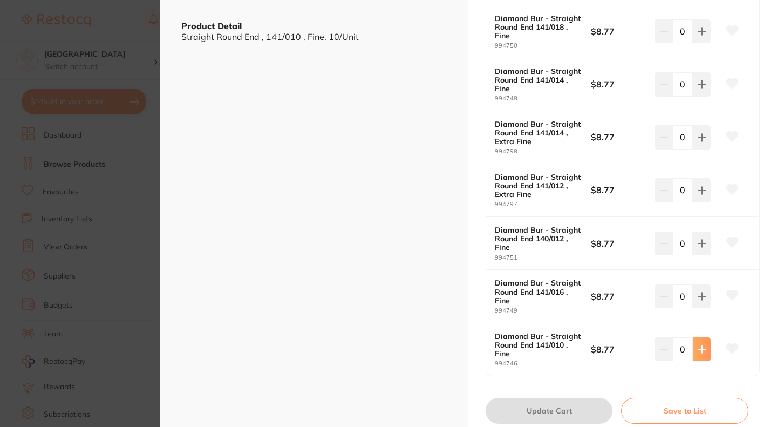
click at [701, 348] on icon at bounding box center [701, 348] width 7 height 7
type input "1"
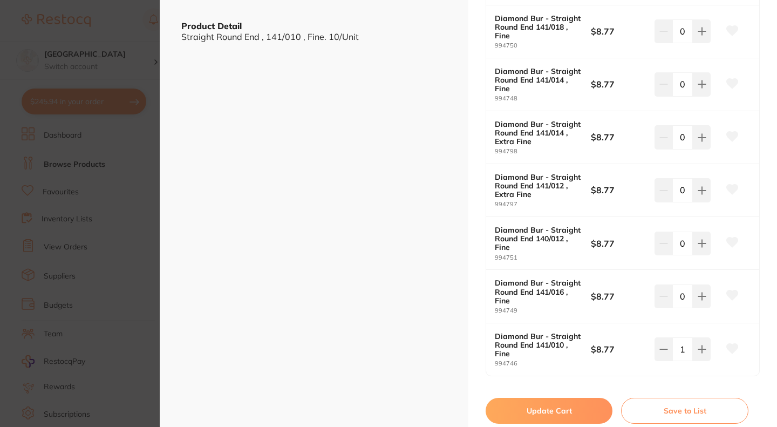
click at [570, 413] on button "Update Cart" at bounding box center [548, 410] width 127 height 26
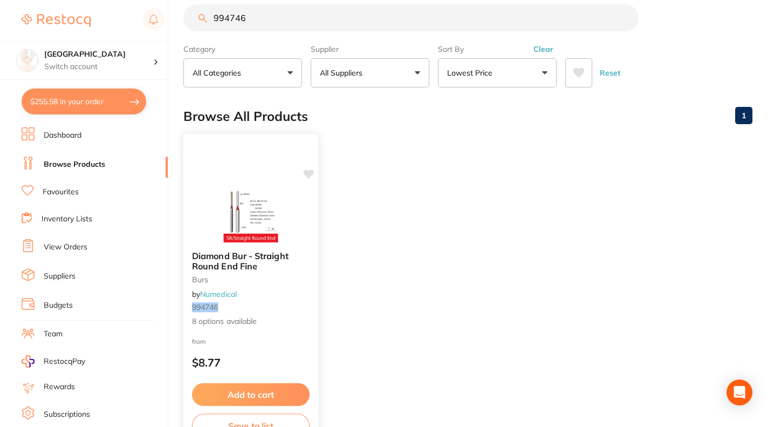
click at [281, 230] on img at bounding box center [250, 215] width 71 height 54
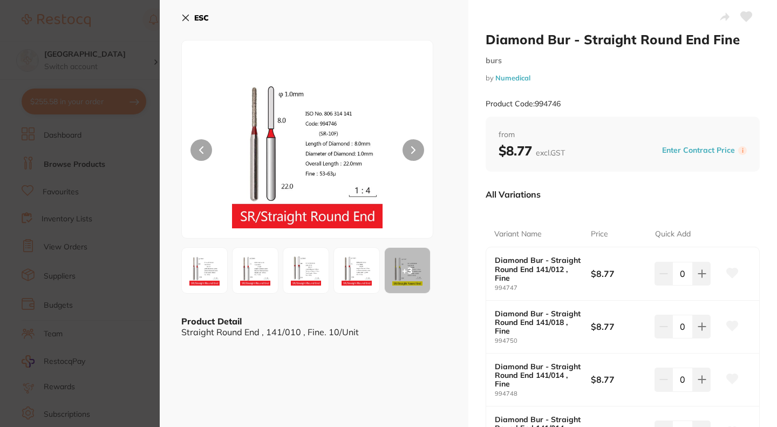
click at [124, 209] on section "Diamond Bur - Straight Round End Fine burs by Numedical Product Code: 994746 ES…" at bounding box center [388, 213] width 777 height 427
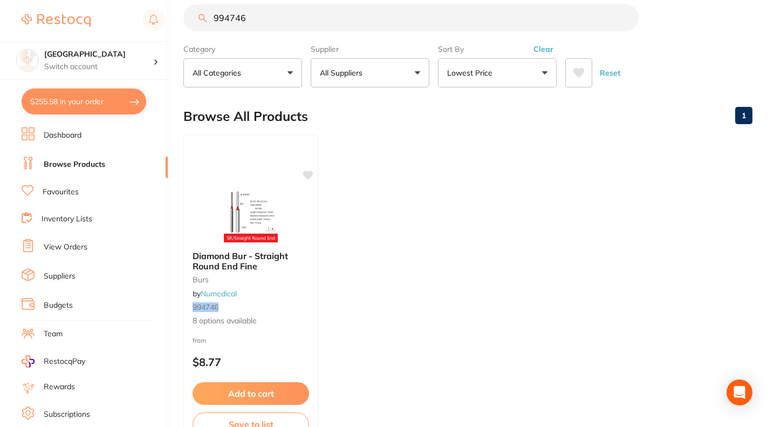
scroll to position [11, 0]
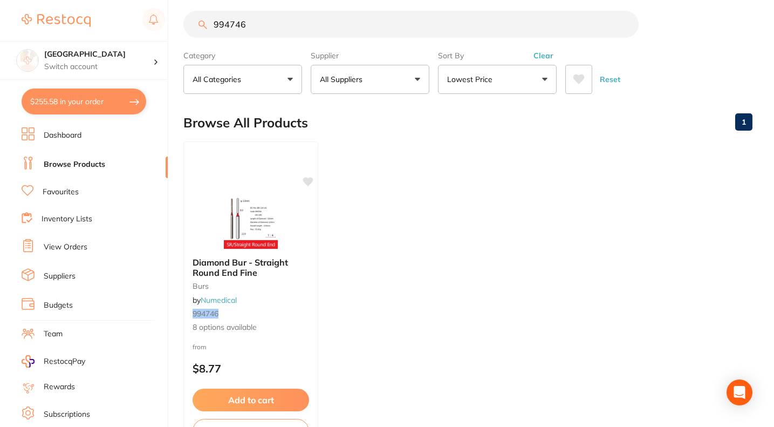
click at [101, 111] on button "$255.58 in your order" at bounding box center [84, 101] width 125 height 26
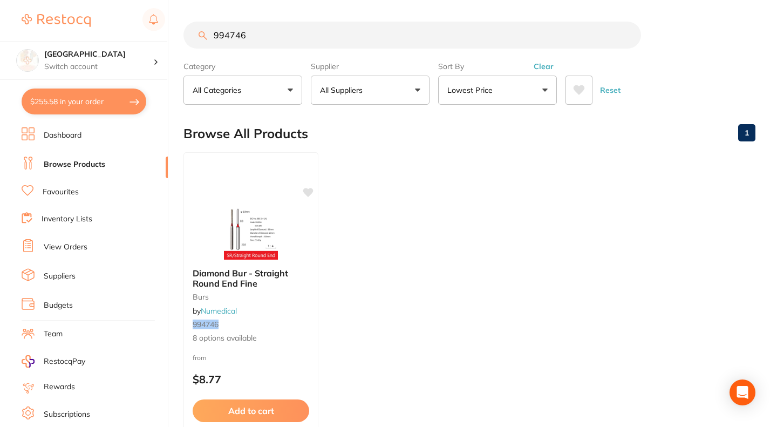
checkbox input "true"
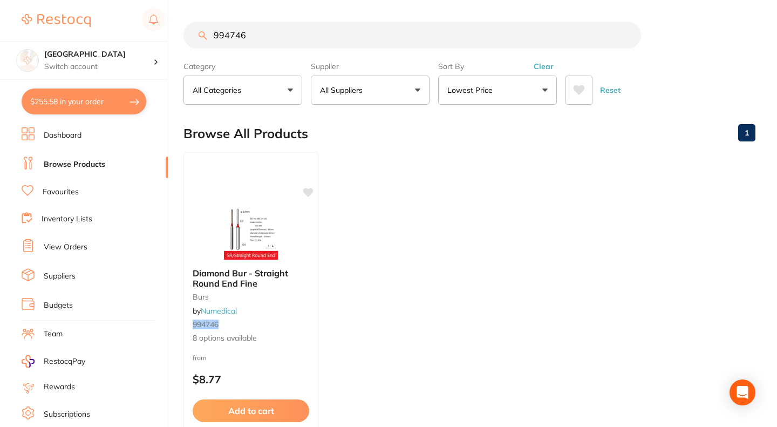
checkbox input "true"
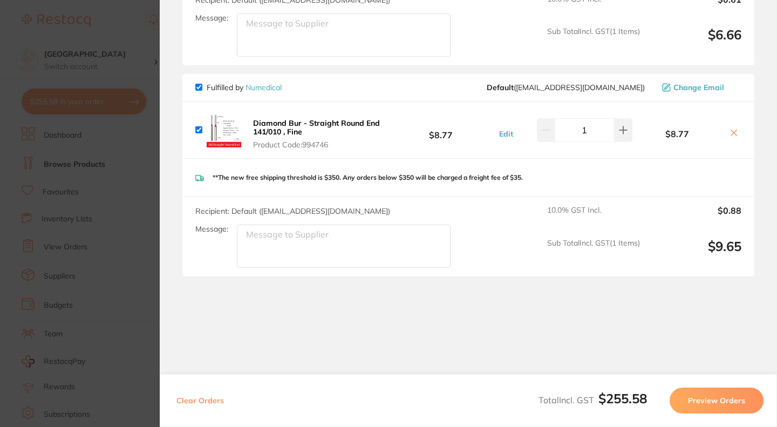
scroll to position [616, 0]
click at [147, 310] on section "Update RRP Set your pre negotiated price for this item. Item Agreed RRP (excl. …" at bounding box center [388, 213] width 777 height 427
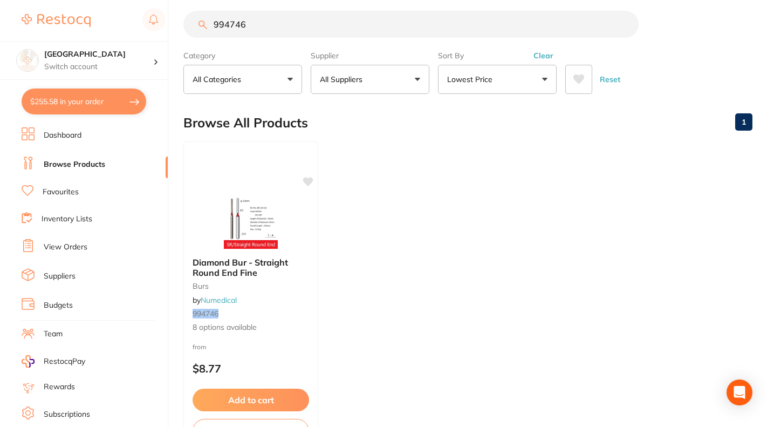
scroll to position [0, 0]
